Goal: Manage account settings

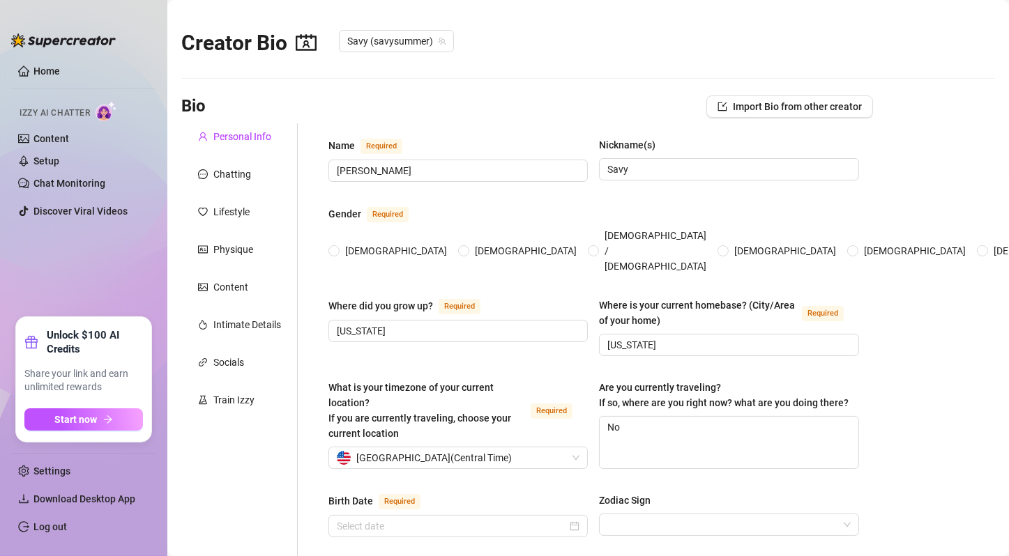
radio input "true"
click at [233, 178] on div "Chatting" at bounding box center [232, 174] width 38 height 15
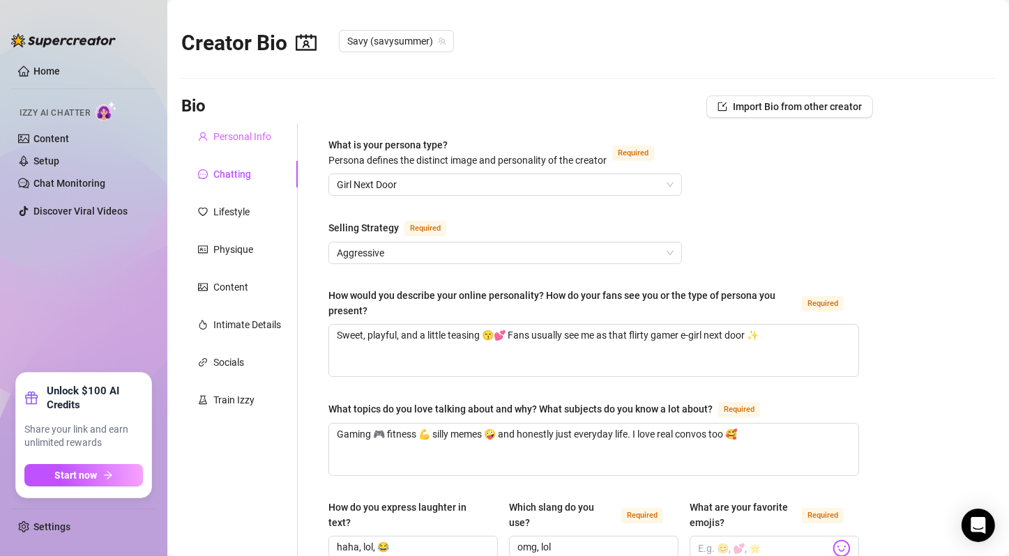
click at [243, 127] on div "Personal Info" at bounding box center [239, 136] width 116 height 26
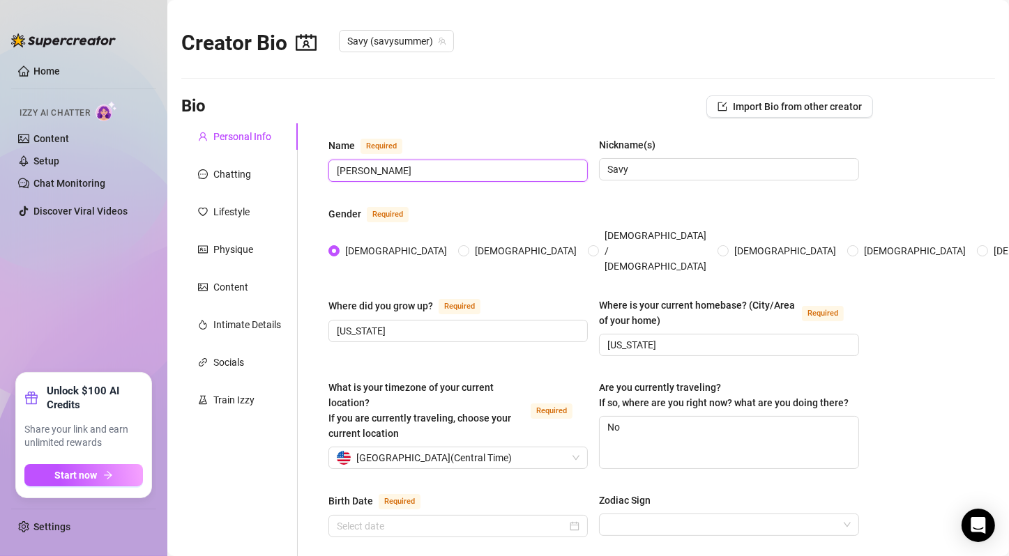
drag, startPoint x: 376, startPoint y: 169, endPoint x: 351, endPoint y: 174, distance: 24.9
click at [351, 174] on input "Savannah Richardson" at bounding box center [457, 170] width 240 height 15
drag, startPoint x: 370, startPoint y: 176, endPoint x: 379, endPoint y: 173, distance: 8.8
click at [370, 176] on input "Savannah Richardson" at bounding box center [457, 170] width 240 height 15
click at [378, 170] on input "Savannah Richardson" at bounding box center [457, 170] width 240 height 15
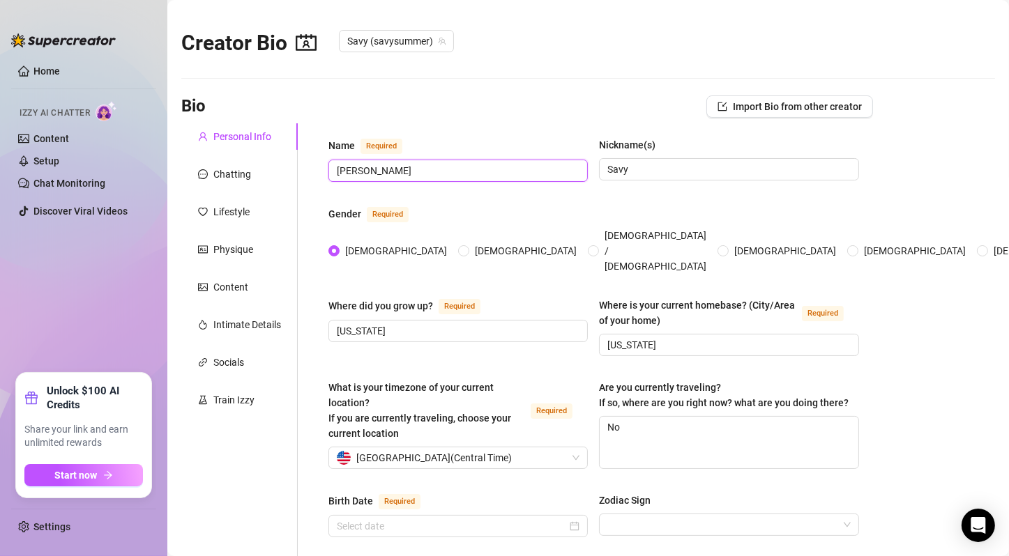
drag, startPoint x: 378, startPoint y: 170, endPoint x: 342, endPoint y: 172, distance: 36.3
click at [342, 172] on input "Savannah Richardson" at bounding box center [457, 170] width 240 height 15
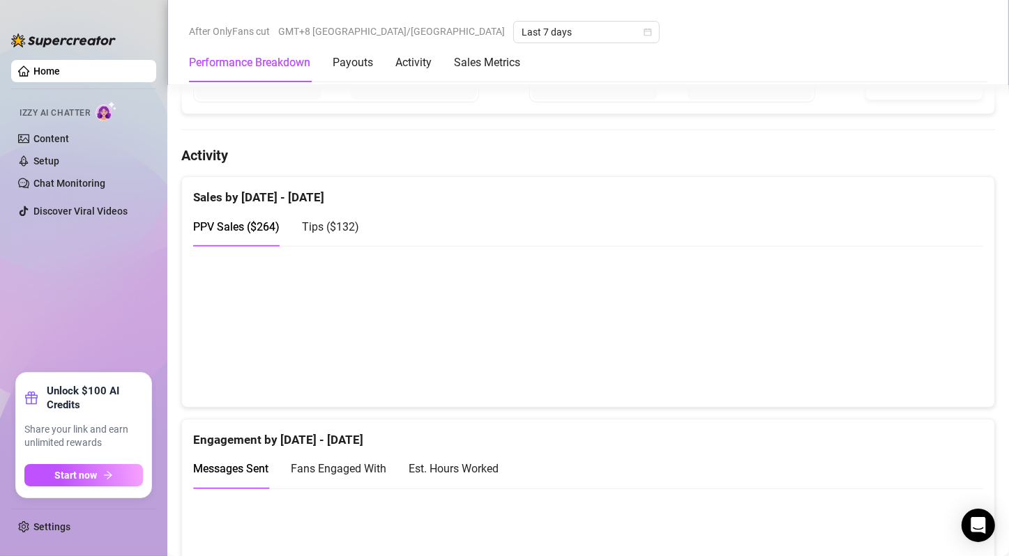
scroll to position [697, 0]
click at [114, 342] on ul "Home Izzy AI Chatter Content Setup Chat Monitoring Discover Viral Videos" at bounding box center [83, 210] width 145 height 313
click at [330, 225] on span "Tips ( $132 )" at bounding box center [330, 224] width 57 height 13
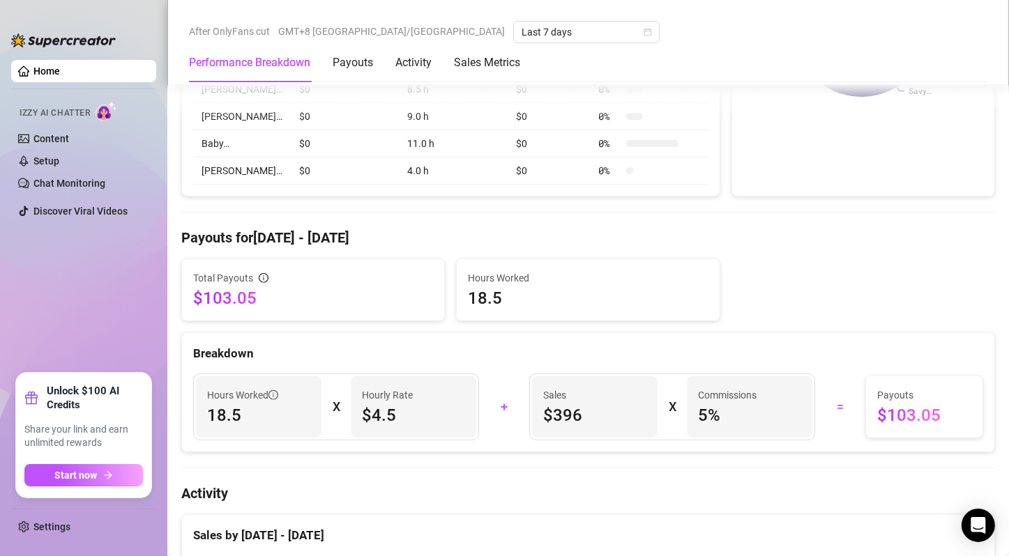
scroll to position [627, 0]
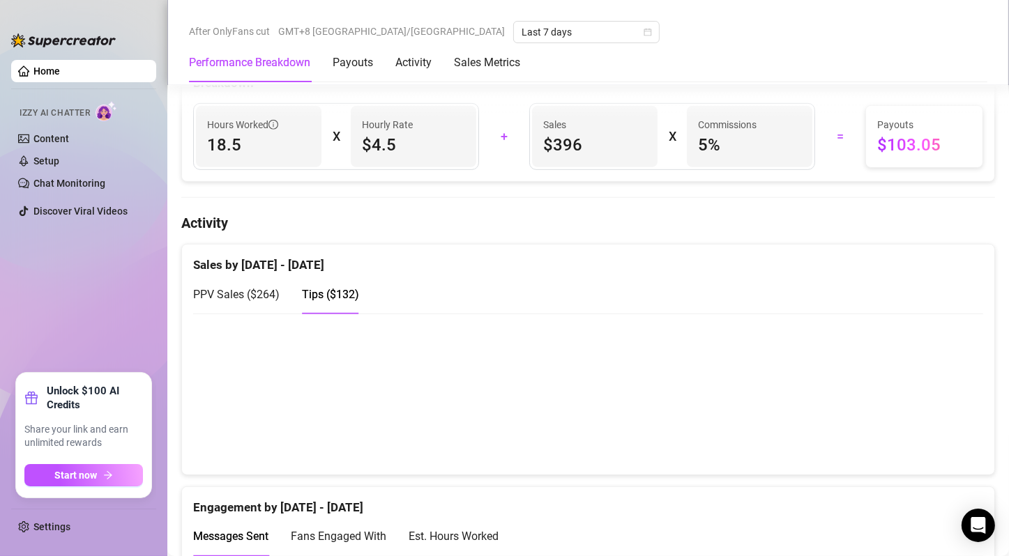
click at [928, 419] on canvas at bounding box center [582, 393] width 779 height 139
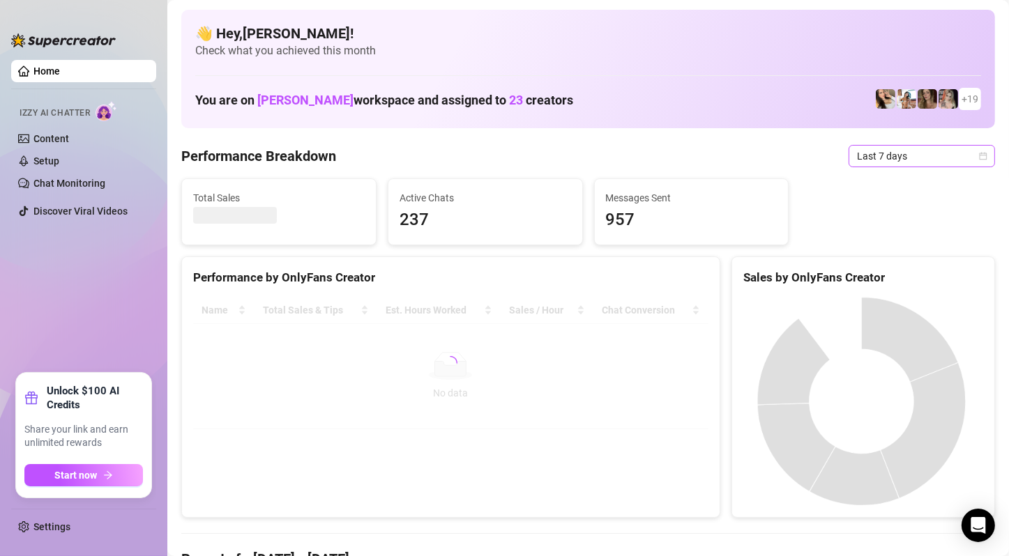
click at [950, 154] on span "Last 7 days" at bounding box center [922, 156] width 130 height 21
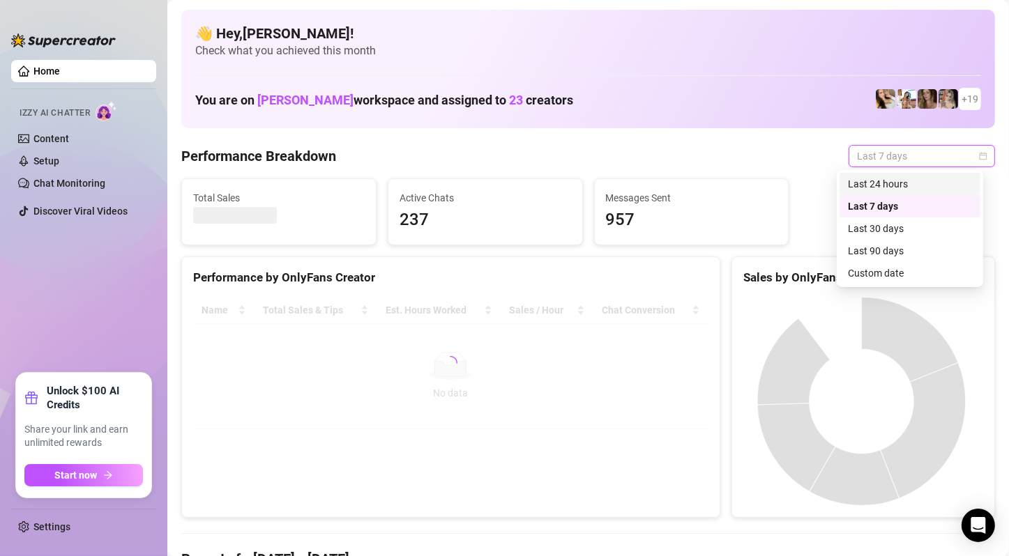
click at [912, 182] on div "Last 24 hours" at bounding box center [910, 183] width 124 height 15
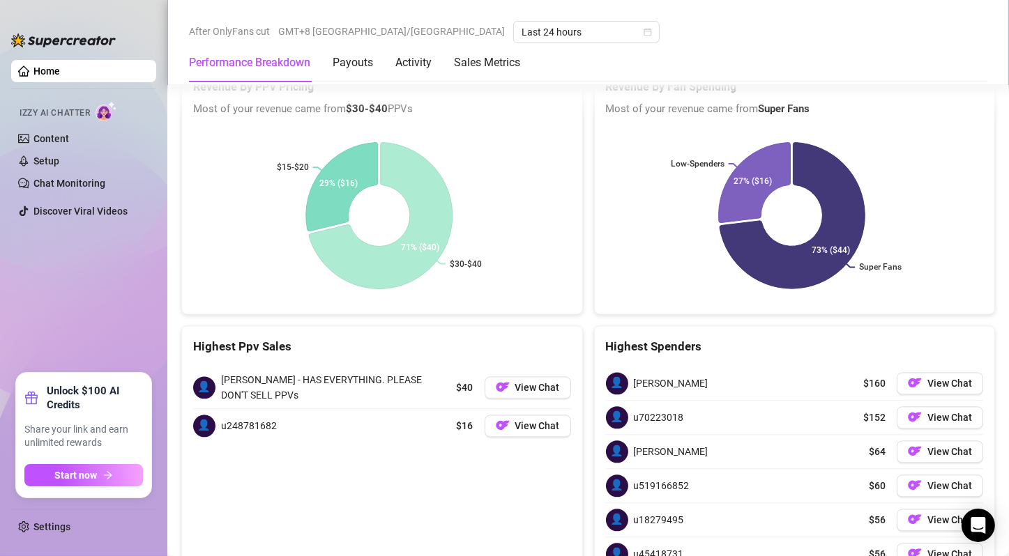
scroll to position [2773, 0]
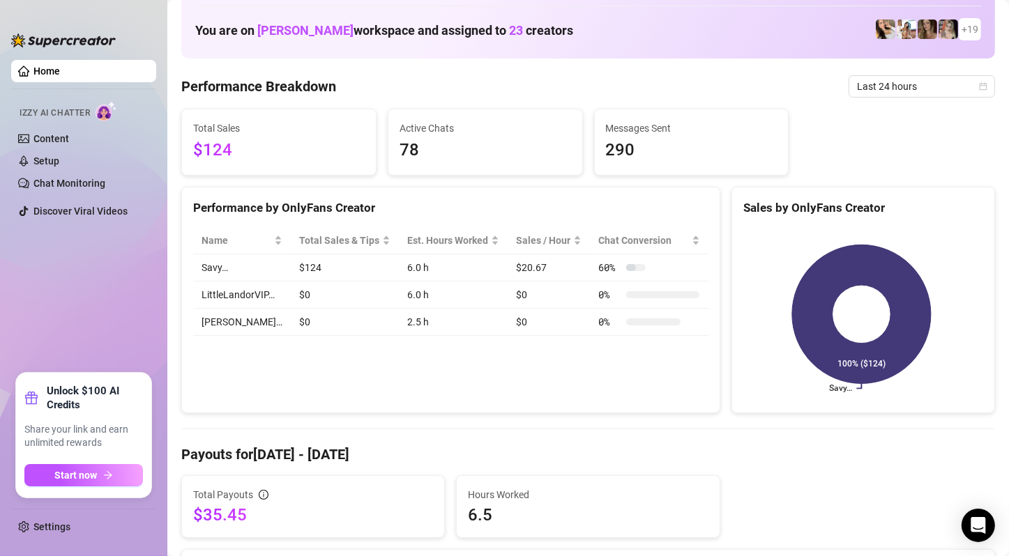
scroll to position [0, 0]
